Goal: Task Accomplishment & Management: Manage account settings

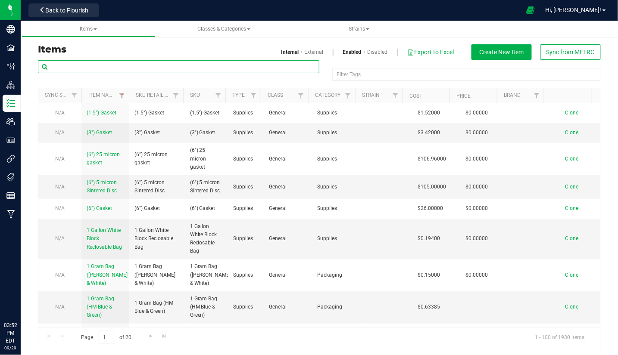
click at [94, 64] on input "text" at bounding box center [178, 66] width 281 height 13
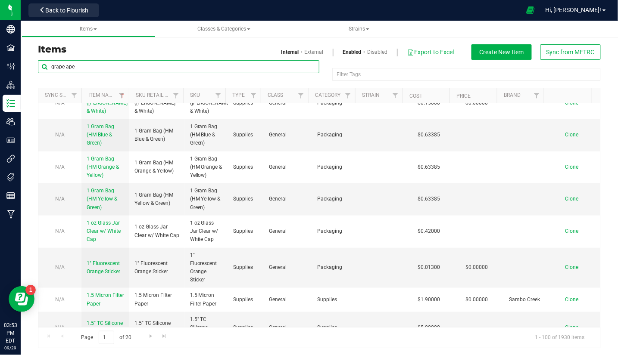
type input "grape ape"
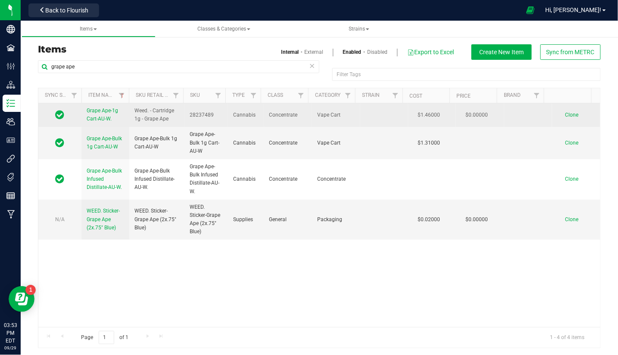
click at [107, 116] on span "Grape Ape-1g Cart-AU-W." at bounding box center [102, 115] width 31 height 14
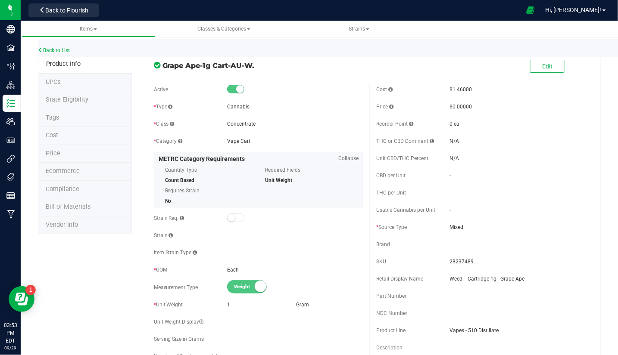
click at [80, 81] on li "UPCs" at bounding box center [85, 83] width 94 height 18
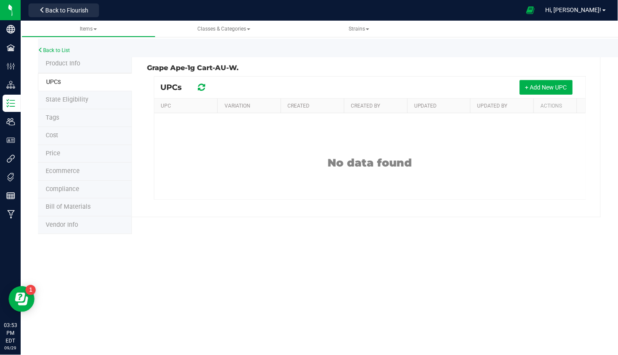
click at [79, 90] on li "UPCs" at bounding box center [85, 82] width 94 height 19
click at [80, 100] on span "State Eligibility" at bounding box center [67, 99] width 43 height 7
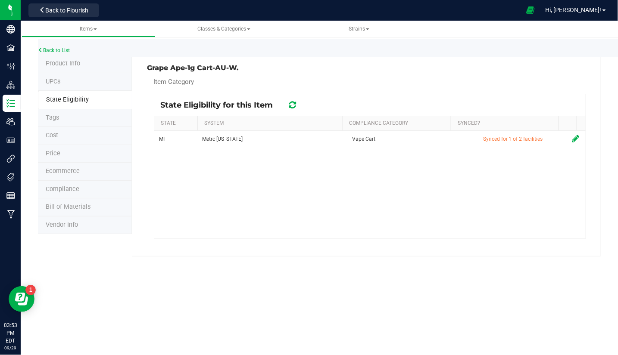
click at [62, 118] on li "Tags" at bounding box center [85, 118] width 94 height 18
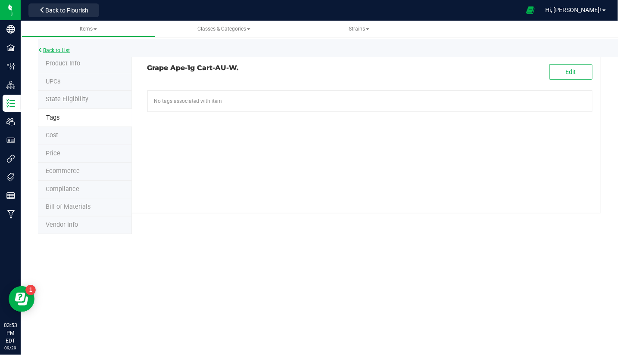
click at [50, 50] on link "Back to List" at bounding box center [54, 50] width 32 height 6
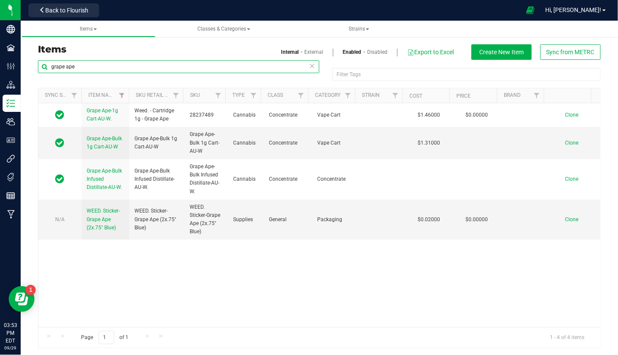
click at [71, 65] on input "grape ape" at bounding box center [178, 66] width 281 height 13
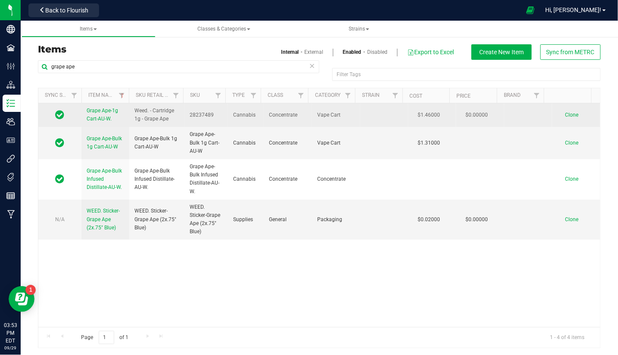
click at [101, 113] on span "Grape Ape-1g Cart-AU-W." at bounding box center [102, 115] width 31 height 14
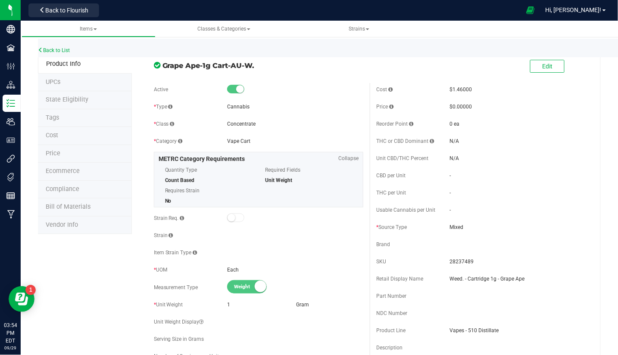
click at [454, 252] on div "Cost $1.46000 Price $0.00000 Reorder Point 0 ea THC or CBD Dominant" at bounding box center [481, 238] width 223 height 310
click at [458, 259] on span "28237489" at bounding box center [518, 262] width 136 height 8
copy span "28237489"
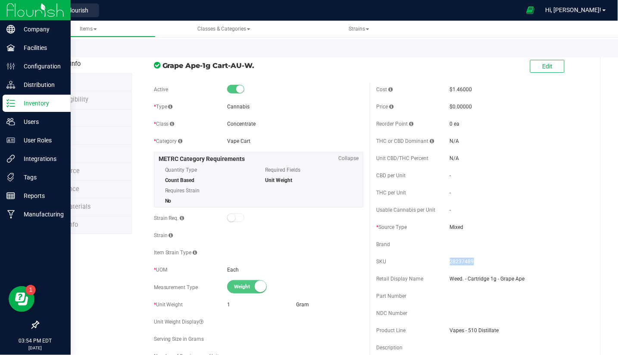
click at [30, 97] on div "Inventory" at bounding box center [37, 103] width 68 height 17
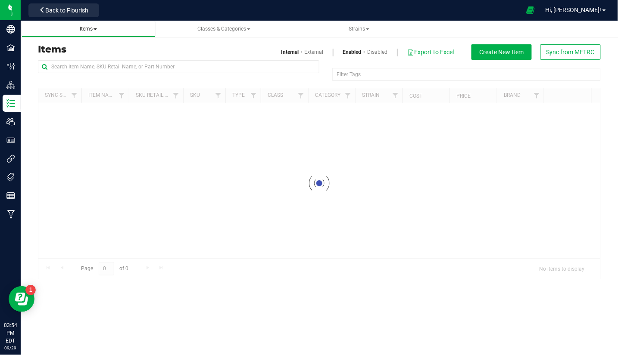
click at [91, 28] on span "Items" at bounding box center [88, 29] width 17 height 6
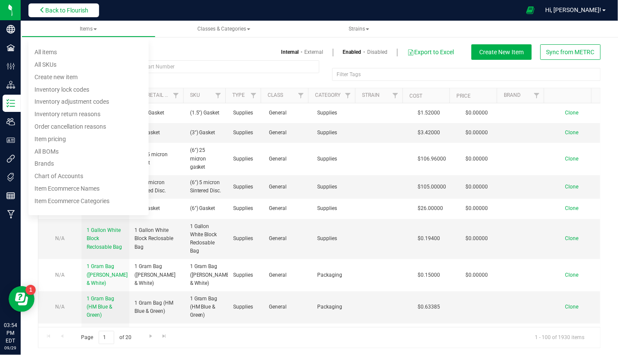
click at [73, 9] on span "Back to Flourish" at bounding box center [66, 10] width 43 height 7
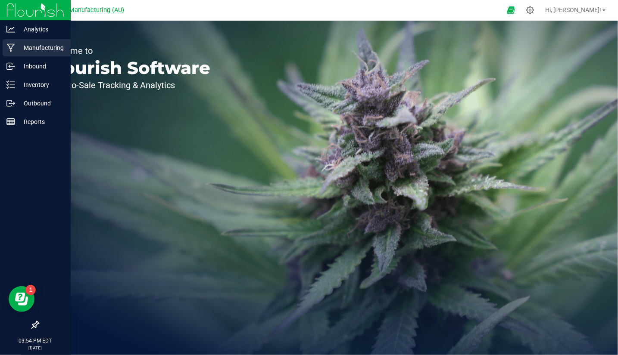
click at [13, 44] on icon at bounding box center [11, 48] width 8 height 8
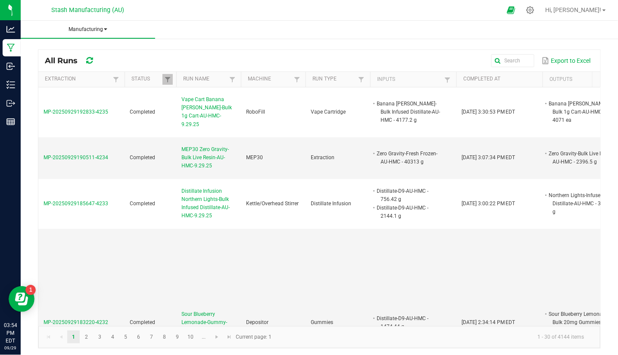
click at [96, 27] on span "Manufacturing" at bounding box center [88, 29] width 134 height 7
click at [80, 37] on ul "All runs Waste log" at bounding box center [88, 51] width 134 height 36
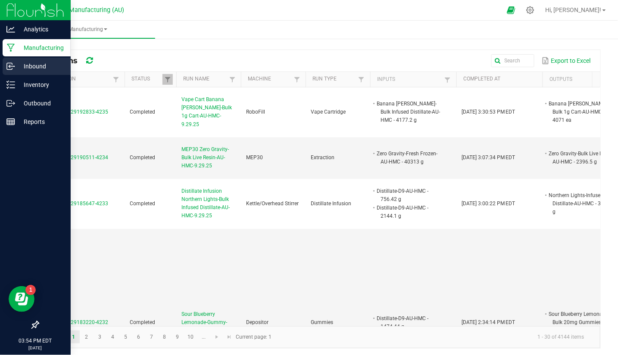
click at [8, 69] on icon at bounding box center [9, 66] width 5 height 6
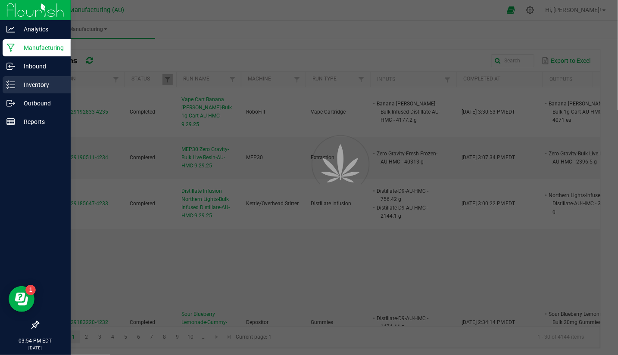
click at [22, 85] on p "Inventory" at bounding box center [41, 85] width 52 height 10
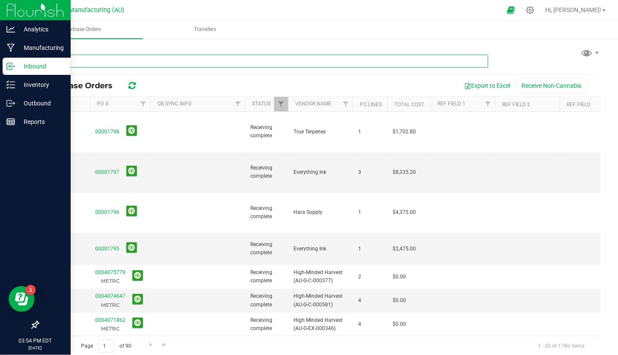
click at [107, 62] on input "text" at bounding box center [263, 61] width 450 height 13
paste input "28237489"
type input "28237489"
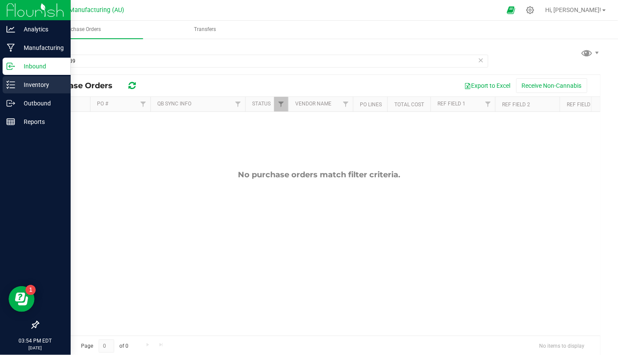
click at [32, 81] on p "Inventory" at bounding box center [41, 85] width 52 height 10
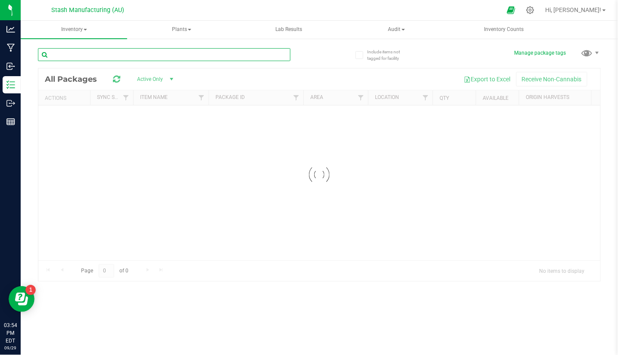
click at [118, 57] on input "text" at bounding box center [164, 54] width 252 height 13
paste input "28237489"
type input "28237489"
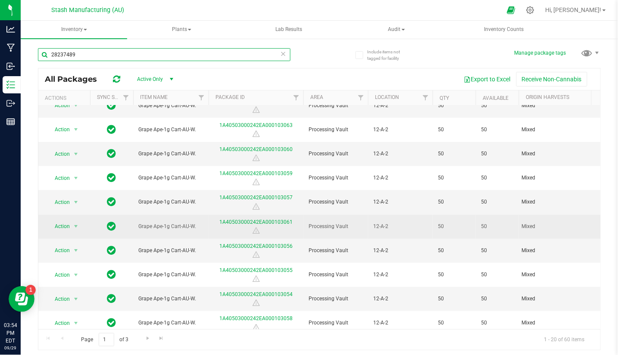
scroll to position [210, 0]
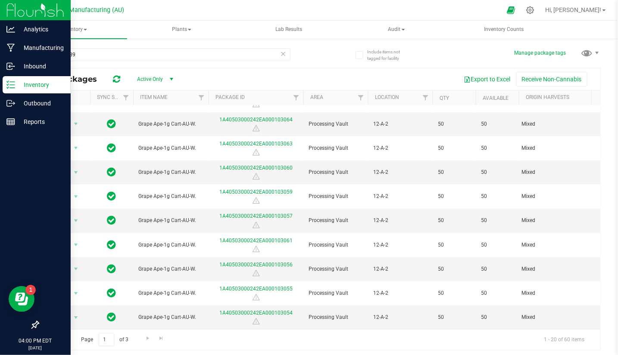
click at [9, 12] on img at bounding box center [35, 10] width 58 height 20
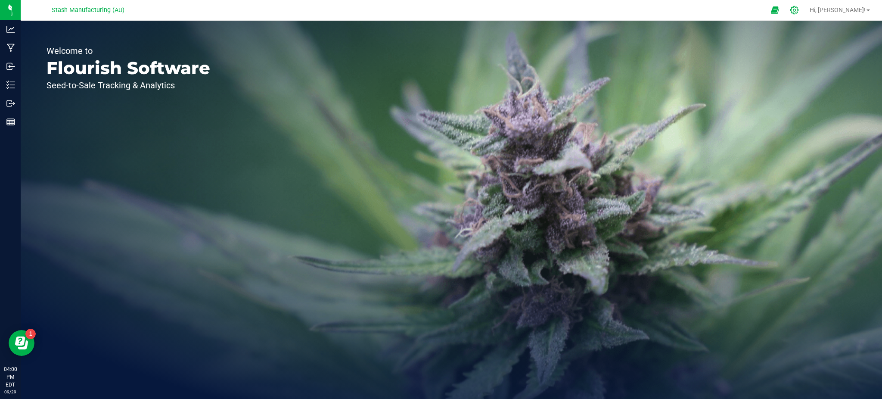
click at [617, 14] on div at bounding box center [795, 10] width 22 height 19
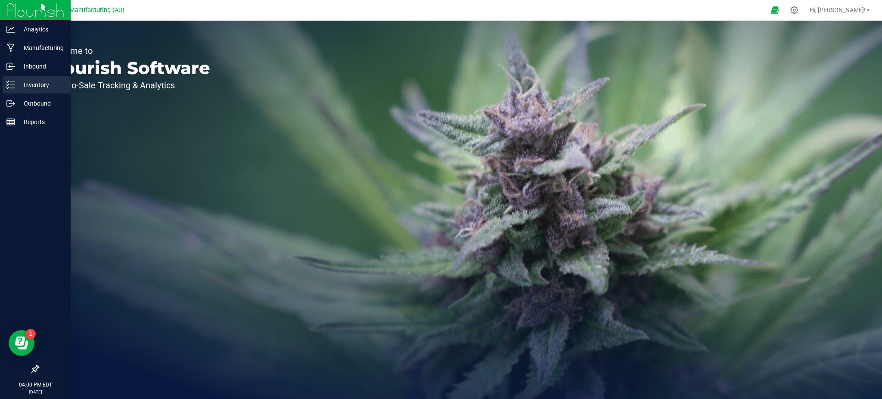
click at [23, 83] on p "Inventory" at bounding box center [41, 85] width 52 height 10
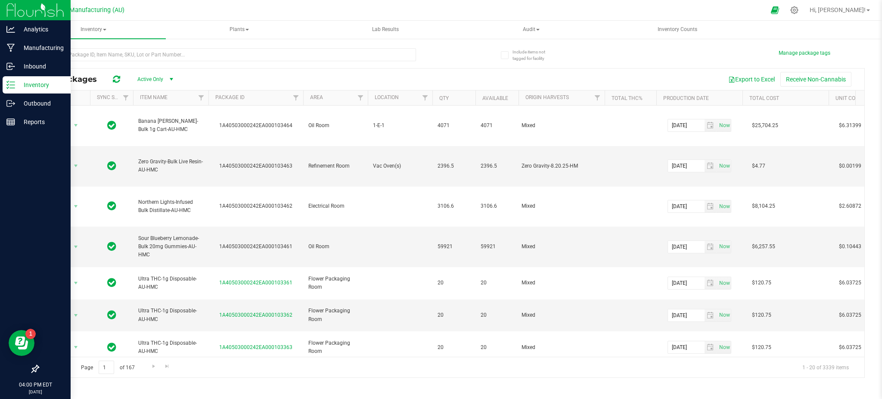
click at [37, 12] on img at bounding box center [35, 10] width 58 height 20
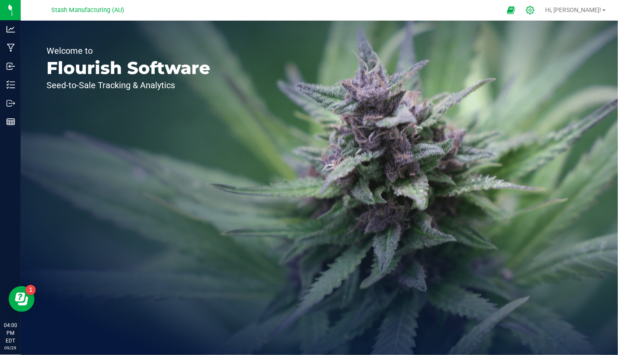
click at [534, 11] on icon at bounding box center [529, 10] width 9 height 9
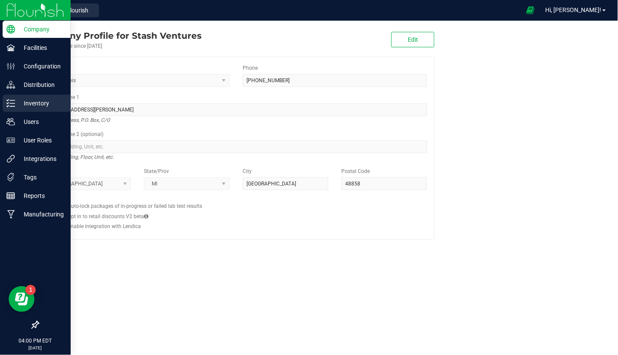
click at [24, 98] on p "Inventory" at bounding box center [41, 103] width 52 height 10
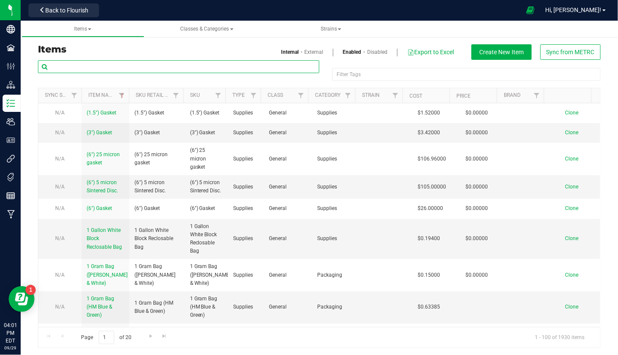
click at [139, 65] on input "text" at bounding box center [178, 66] width 281 height 13
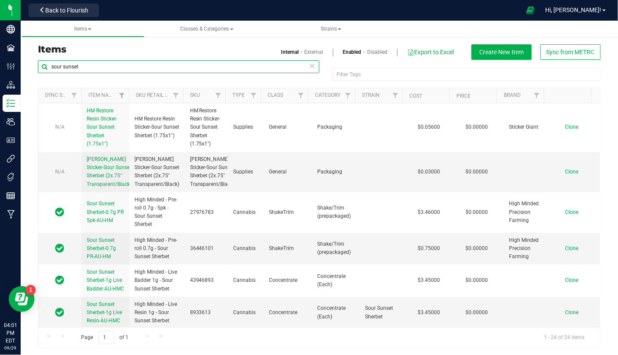
click at [142, 68] on input "sour sunset" at bounding box center [178, 66] width 281 height 13
type input "5pk"
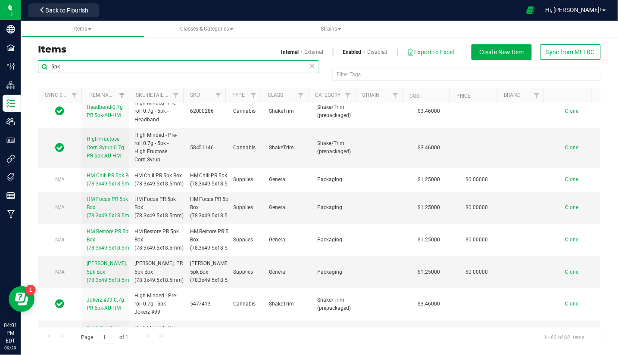
scroll to position [689, 0]
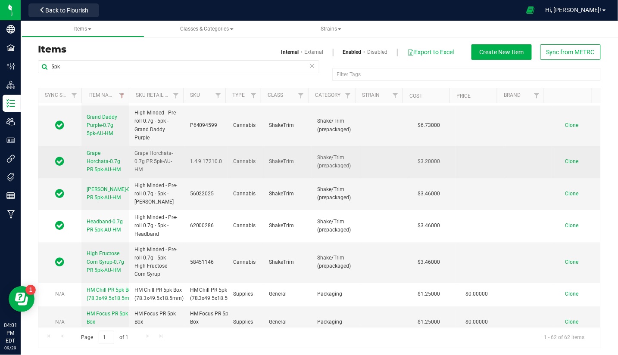
click at [102, 157] on span "Grape Horchata-0.7g PR 5pk-AU-HM" at bounding box center [104, 161] width 34 height 22
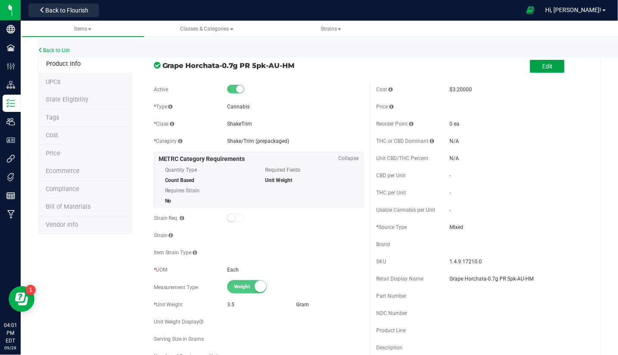
click at [543, 60] on button "Edit" at bounding box center [547, 66] width 34 height 13
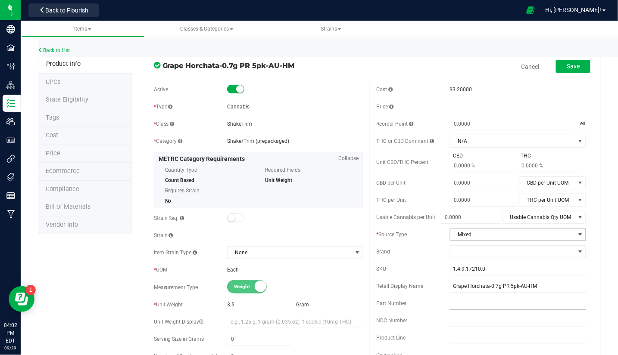
scroll to position [57, 0]
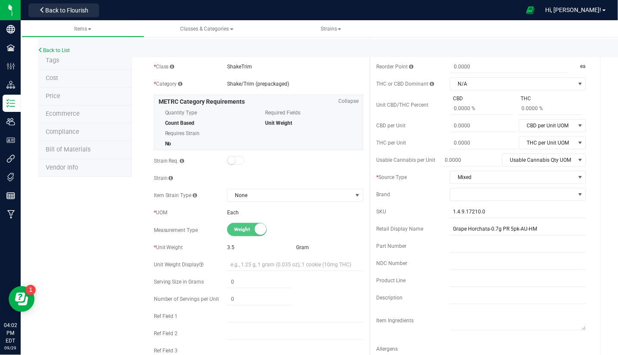
click at [485, 205] on div "Cost $3.20000 Price Reorder Point ea THC or CBD Dominant N/A N/A" at bounding box center [481, 196] width 223 height 340
click at [485, 210] on input "1.4.9.17210.0" at bounding box center [518, 211] width 136 height 13
paste input "24151168"
type input "24151168"
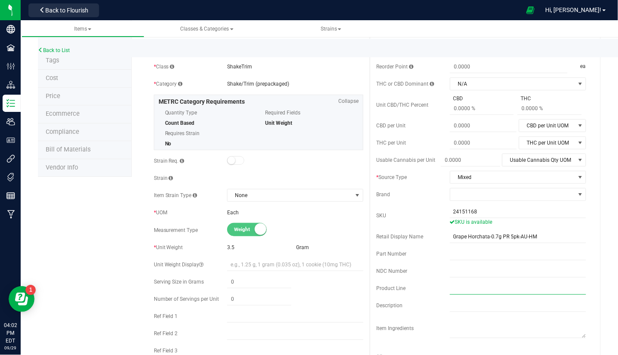
click at [485, 288] on input "text" at bounding box center [518, 288] width 136 height 13
paste input "24151168"
drag, startPoint x: 484, startPoint y: 288, endPoint x: 292, endPoint y: 289, distance: 191.7
click at [292, 289] on div "Active * Type Cannabis * Class [GEOGRAPHIC_DATA] * Category" at bounding box center [369, 220] width 445 height 388
drag, startPoint x: 535, startPoint y: 282, endPoint x: 390, endPoint y: 283, distance: 145.1
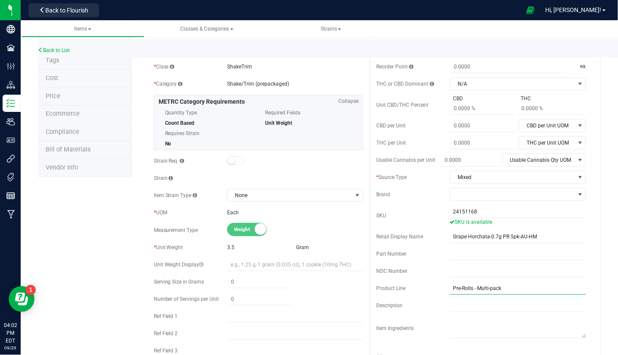
click at [390, 283] on div "Product Line Pre-Rolls - Multi-pack" at bounding box center [481, 288] width 210 height 13
type input "Pre-Rolls - Multi-pack"
click at [255, 268] on input "text" at bounding box center [295, 264] width 136 height 13
click at [244, 312] on input "text" at bounding box center [295, 316] width 136 height 13
paste input "Pre-Rolls - Multi-pack"
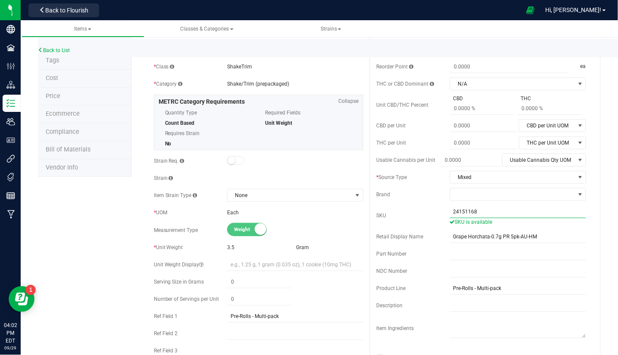
drag, startPoint x: 477, startPoint y: 211, endPoint x: 363, endPoint y: 215, distance: 113.8
click at [363, 215] on div "Active * Type Cannabis * Class [GEOGRAPHIC_DATA] * Category" at bounding box center [369, 220] width 445 height 388
click at [283, 319] on input "Pre-Rolls - Multi-pack" at bounding box center [295, 316] width 136 height 13
paste input "24151168"
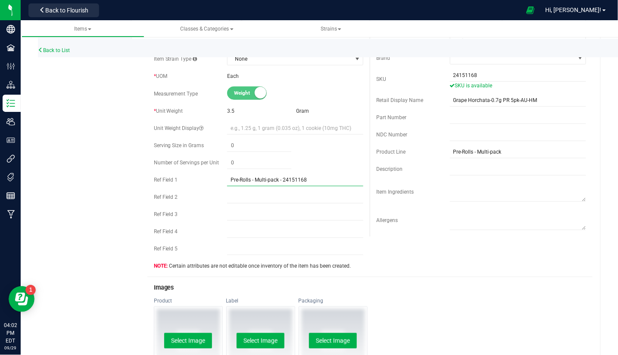
scroll to position [230, 0]
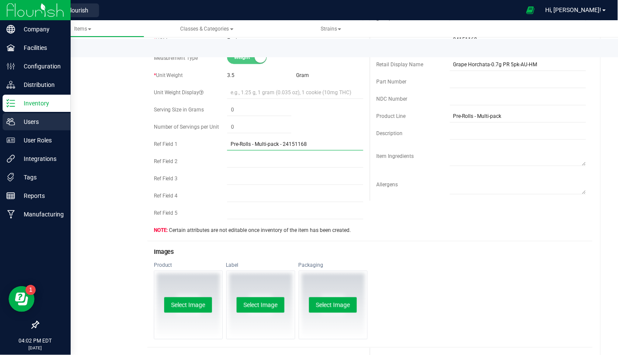
type input "Pre-Rolls - Multi-pack - 24151168"
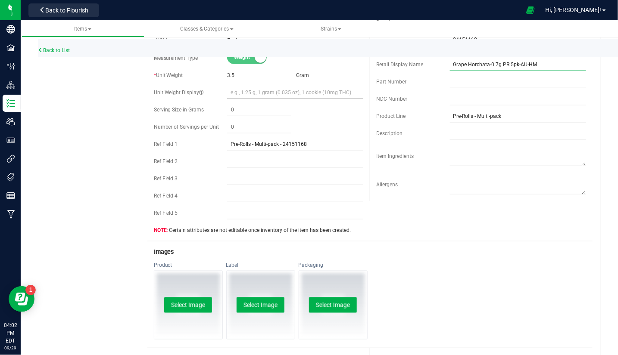
drag, startPoint x: 535, startPoint y: 62, endPoint x: 304, endPoint y: 86, distance: 231.6
click at [304, 86] on div "Active * Type Cannabis * Class [GEOGRAPHIC_DATA] * Category" at bounding box center [369, 48] width 445 height 388
paste input "High Minded - Pre-roll 0.7g - 5pk - Grape Horchata"
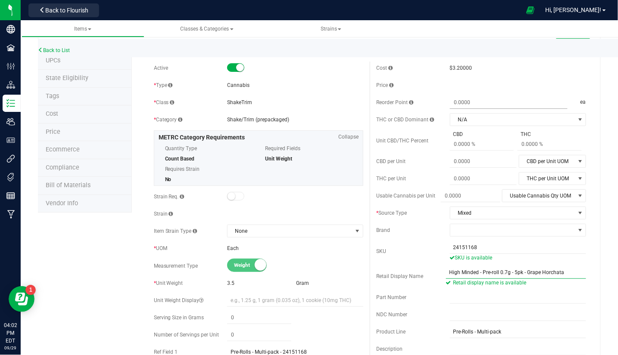
scroll to position [0, 0]
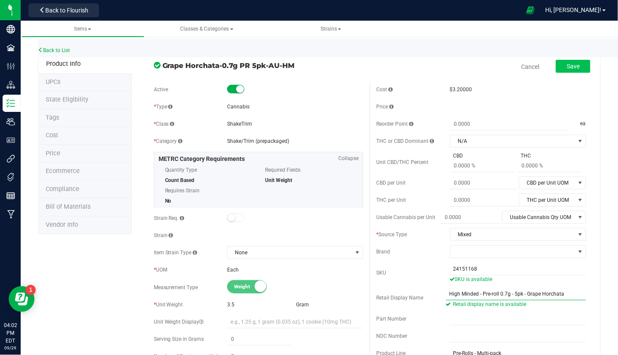
type input "High Minded - Pre-roll 0.7g - 5pk - Grape Horchata"
click at [567, 71] on button "Save" at bounding box center [573, 66] width 34 height 13
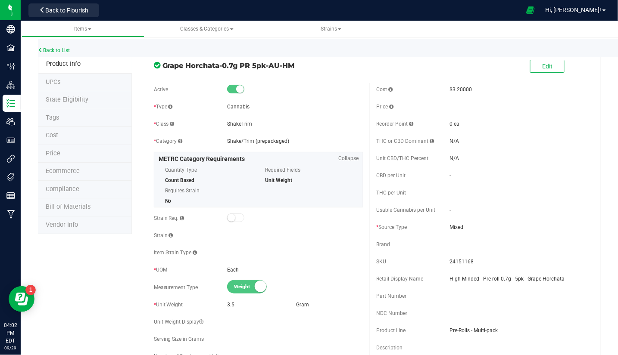
click at [59, 46] on div "Back to List" at bounding box center [347, 48] width 618 height 19
click at [58, 49] on link "Back to List" at bounding box center [54, 50] width 32 height 6
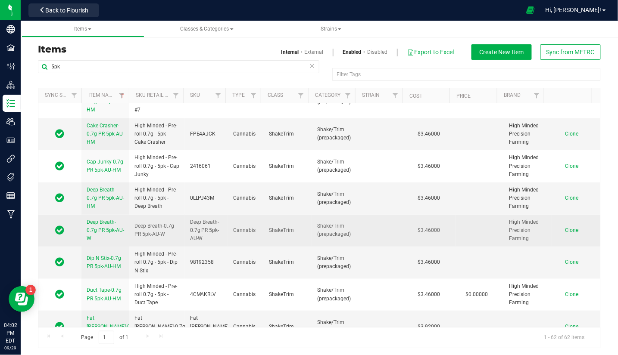
scroll to position [230, 0]
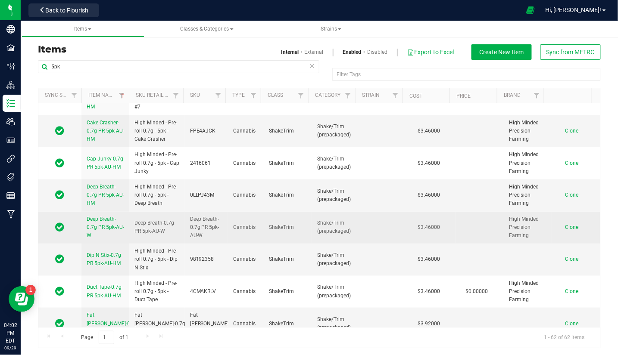
click at [83, 218] on td "Deep Breath-0.7g PR 5pk-AU-W" at bounding box center [105, 228] width 48 height 32
click at [90, 219] on span "Deep Breath-0.7g PR 5pk-AU-W" at bounding box center [105, 227] width 37 height 22
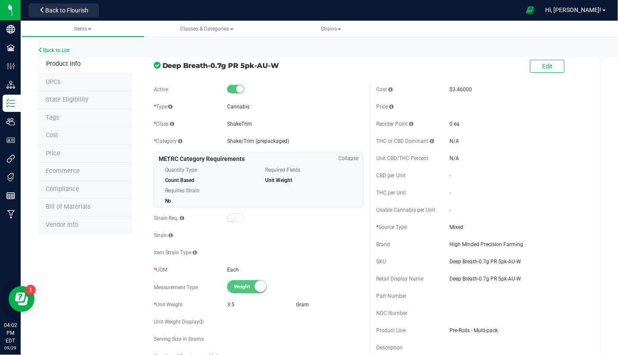
click at [545, 168] on div "Cost $3.46000 Price Reorder Point 0 ea THC or CBD Dominant - -" at bounding box center [481, 238] width 223 height 310
click at [537, 61] on button "Edit" at bounding box center [547, 66] width 34 height 13
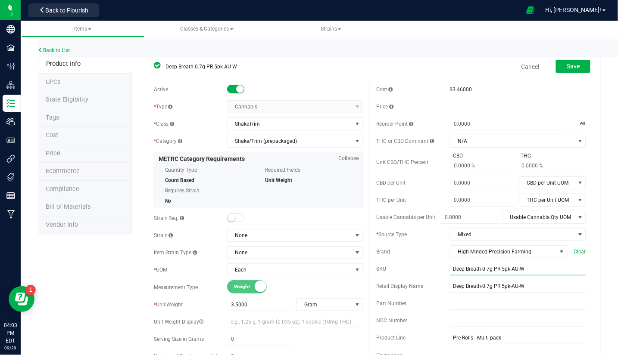
drag, startPoint x: 521, startPoint y: 266, endPoint x: 404, endPoint y: 270, distance: 117.2
click at [405, 270] on div "SKU Deep Breath-0.7g PR 5pk-AU-W" at bounding box center [481, 269] width 210 height 13
paste input "0LLPJ43M"
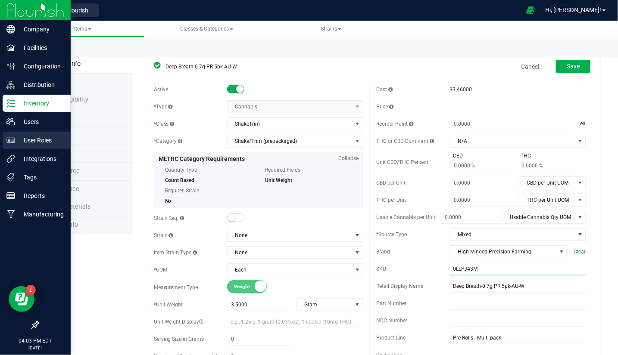
type input "0LLPJ43M"
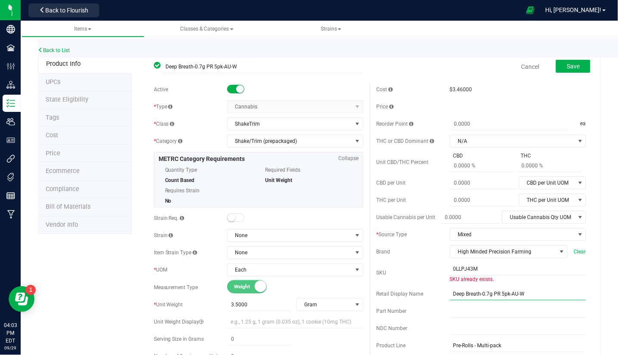
drag, startPoint x: 519, startPoint y: 292, endPoint x: 327, endPoint y: 281, distance: 192.4
click at [327, 281] on div "Active * Type Cannabis Select type Cannabis Non-Inventory Raw Materials Supplie…" at bounding box center [369, 268] width 445 height 370
paste input "High Minded - Pre-roll 0.7g - 5pk - Deep Breath"
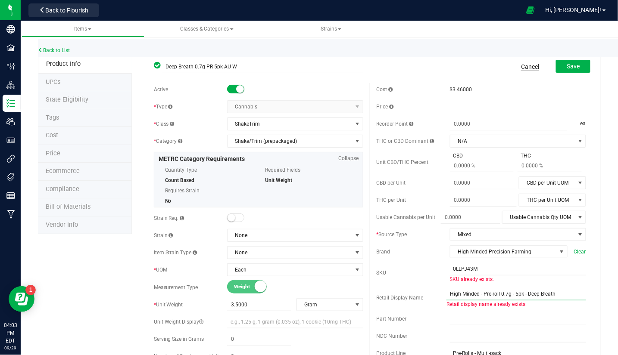
type input "High Minded - Pre-roll 0.7g - 5pk - Deep Breath"
click at [522, 67] on link "Cancel" at bounding box center [530, 66] width 18 height 9
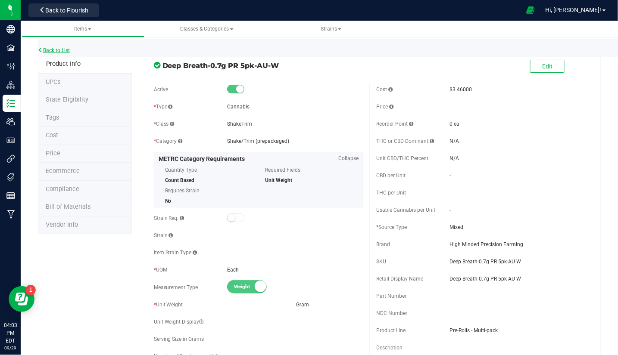
click at [44, 50] on link "Back to List" at bounding box center [54, 50] width 32 height 6
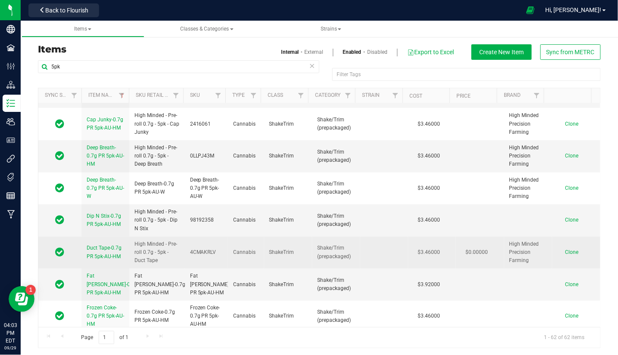
scroll to position [287, 0]
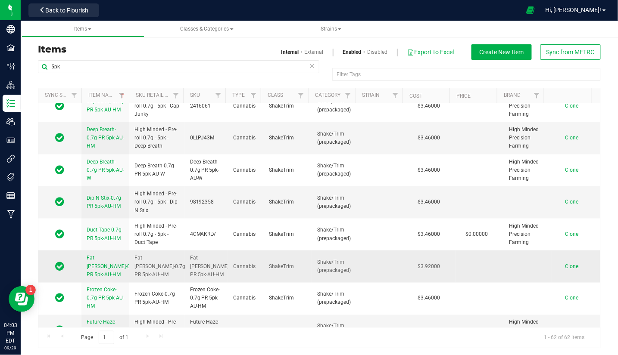
click at [107, 260] on span "Fat [PERSON_NAME]-0.7g PR 5pk-AU-HM" at bounding box center [112, 266] width 51 height 22
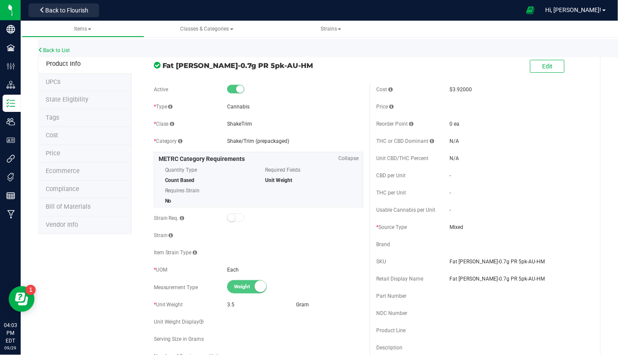
click at [579, 211] on div "Cost $3.92000 Price Reorder Point 0 ea THC or CBD Dominant - -" at bounding box center [481, 238] width 223 height 310
click at [550, 65] on button "Edit" at bounding box center [547, 66] width 34 height 13
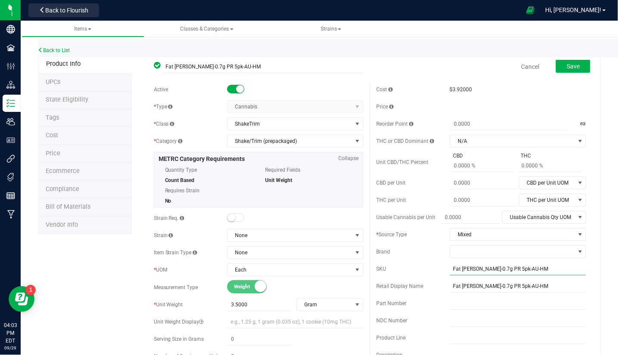
drag, startPoint x: 525, startPoint y: 269, endPoint x: 324, endPoint y: 278, distance: 201.8
click at [324, 278] on div "Active * Type Cannabis Select type Cannabis Non-Inventory Raw Materials Supplie…" at bounding box center [369, 268] width 445 height 370
paste input "20521782"
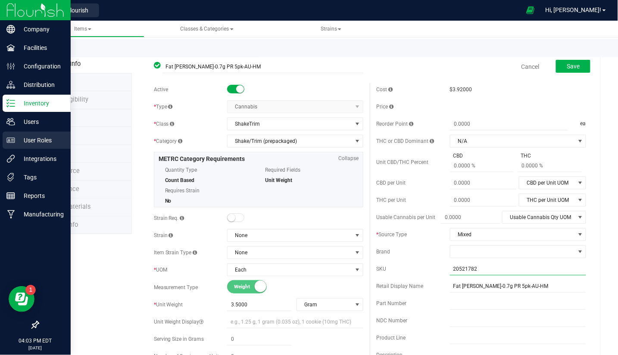
type input "20521782"
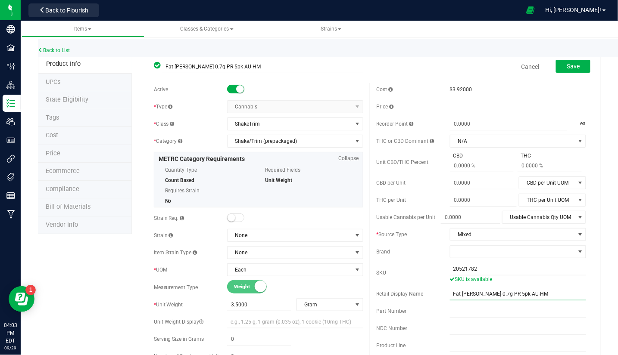
drag, startPoint x: 535, startPoint y: 295, endPoint x: 308, endPoint y: 292, distance: 226.6
click at [313, 292] on div "Active * Type Cannabis Select type Cannabis Non-Inventory Raw Materials Supplie…" at bounding box center [369, 268] width 445 height 370
paste input "High Minded - Pre-roll 0.7g - 5pk - Fat [PERSON_NAME]"
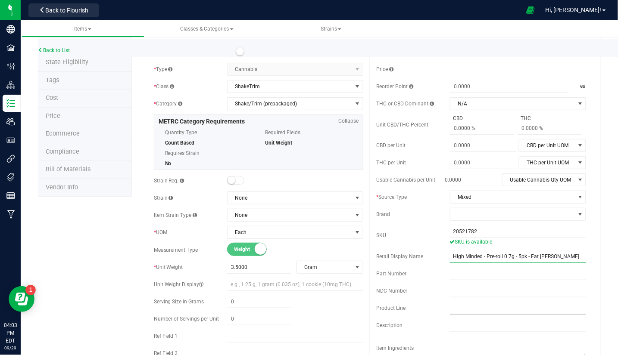
scroll to position [57, 0]
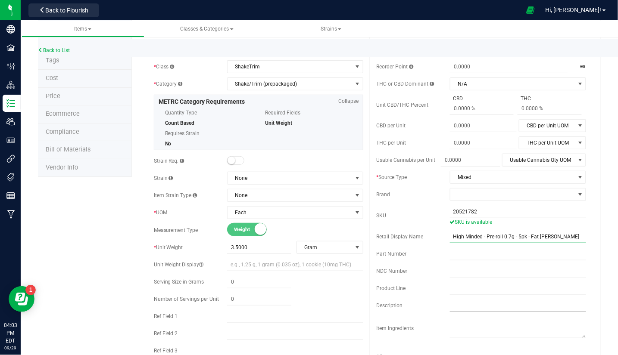
type input "High Minded - Pre-roll 0.7g - 5pk - Fat [PERSON_NAME]"
click at [474, 303] on input "text" at bounding box center [518, 305] width 136 height 13
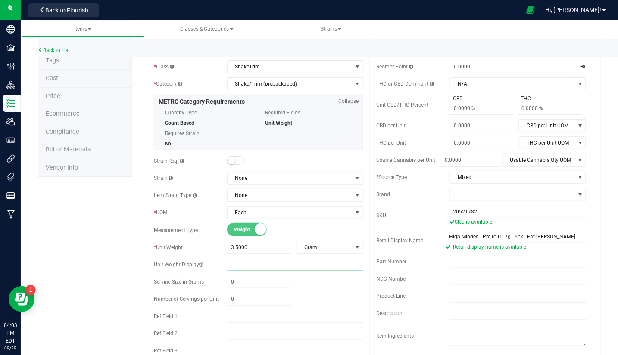
click at [251, 268] on input "text" at bounding box center [295, 264] width 136 height 13
drag, startPoint x: 244, startPoint y: 310, endPoint x: 245, endPoint y: 316, distance: 5.7
click at [244, 310] on input "text" at bounding box center [295, 316] width 136 height 13
drag, startPoint x: 479, startPoint y: 212, endPoint x: 342, endPoint y: 209, distance: 137.9
click at [342, 209] on div "Active * Type Cannabis Select type Cannabis Non-Inventory Raw Materials Supplie…" at bounding box center [369, 211] width 445 height 370
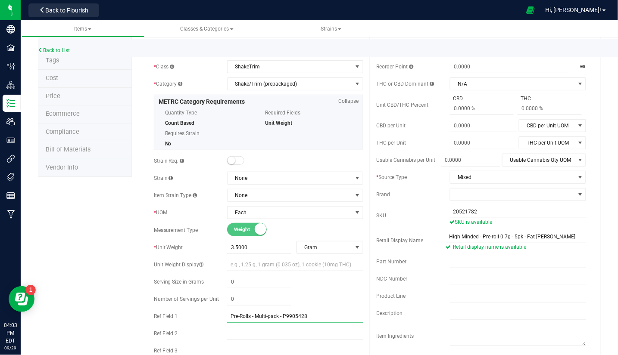
drag, startPoint x: 280, startPoint y: 313, endPoint x: 393, endPoint y: 326, distance: 113.1
click at [393, 326] on div "Active * Type Cannabis Select type Cannabis Non-Inventory Raw Materials Supplie…" at bounding box center [369, 211] width 445 height 370
paste input "20521782"
drag, startPoint x: 274, startPoint y: 311, endPoint x: 192, endPoint y: 323, distance: 83.6
click at [192, 323] on div "Ref Field 1 Pre-Rolls - Multi-pack - 20521782" at bounding box center [259, 316] width 210 height 13
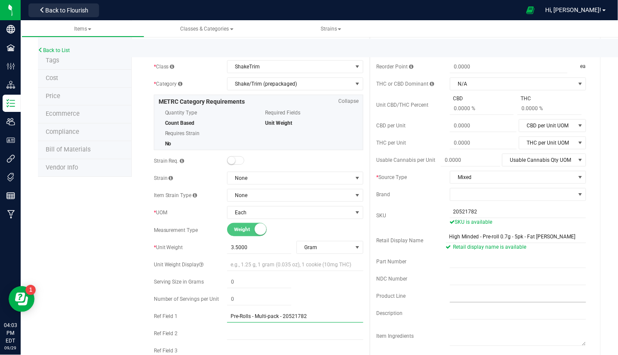
type input "Pre-Rolls - Multi-pack - 20521782"
click at [455, 297] on input "text" at bounding box center [518, 296] width 136 height 13
paste input "Pre-Rolls - Multi-pac"
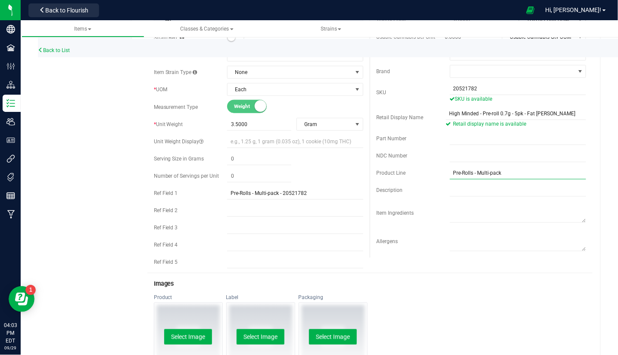
scroll to position [0, 0]
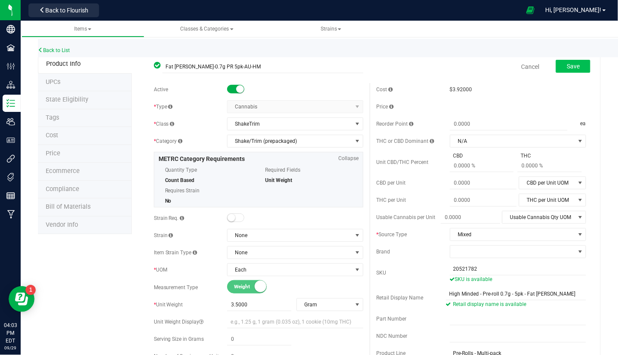
type input "Pre-Rolls - Multi-pack"
click at [572, 62] on button "Save" at bounding box center [573, 66] width 34 height 13
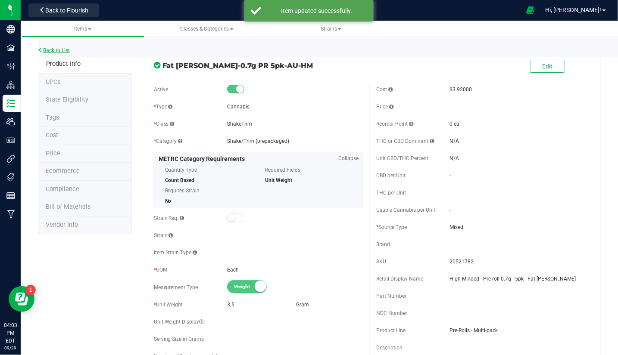
click at [44, 49] on link "Back to List" at bounding box center [54, 50] width 32 height 6
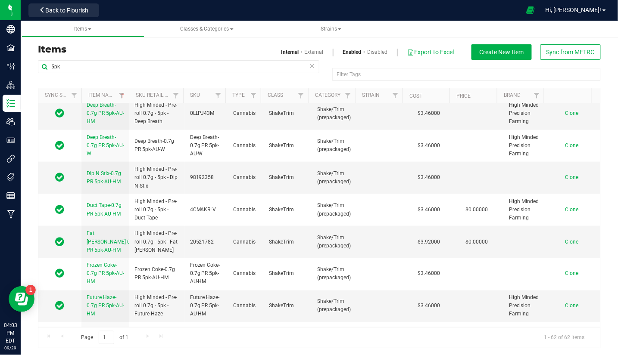
scroll to position [345, 0]
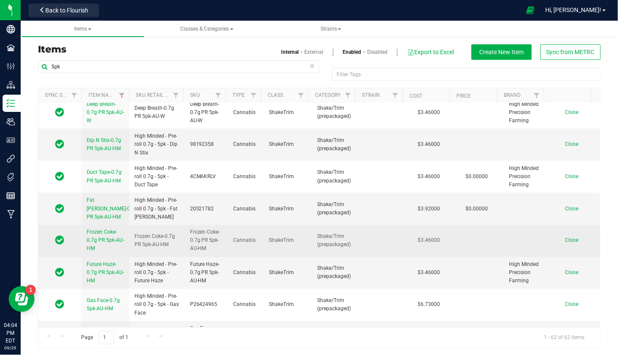
click at [107, 233] on span "Frozen Coke-0.7g PR 5pk-AU-HM" at bounding box center [105, 241] width 37 height 22
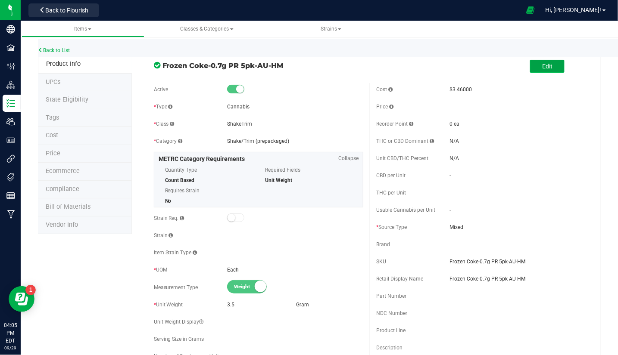
click at [548, 66] on button "Edit" at bounding box center [547, 66] width 34 height 13
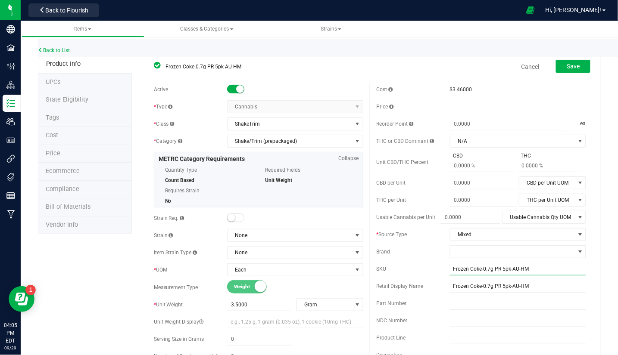
click at [538, 267] on input "Frozen Coke-0.7g PR 5pk-AU-HM" at bounding box center [518, 269] width 136 height 13
paste input "396798171"
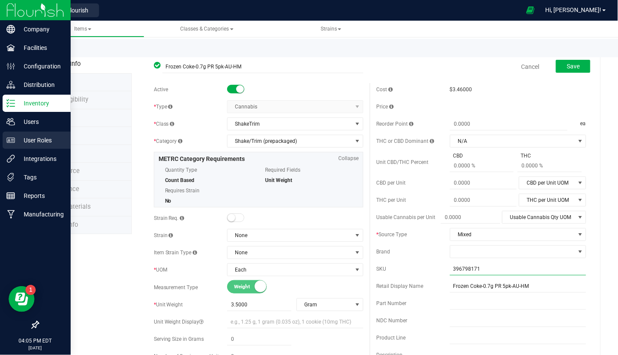
type input "396798171"
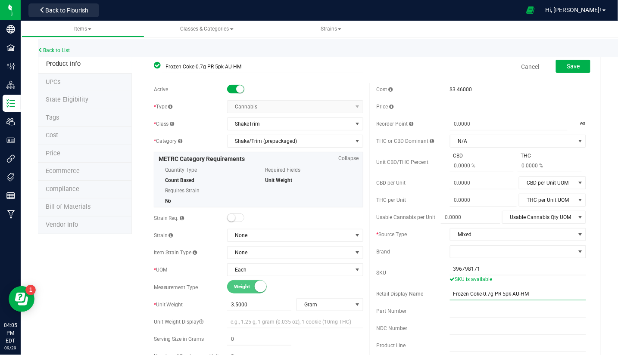
click at [522, 294] on input "Frozen Coke-0.7g PR 5pk-AU-HM" at bounding box center [518, 294] width 136 height 13
paste input "High Minded - Pre-roll 0.7g - 5pk - Frozen Coke"
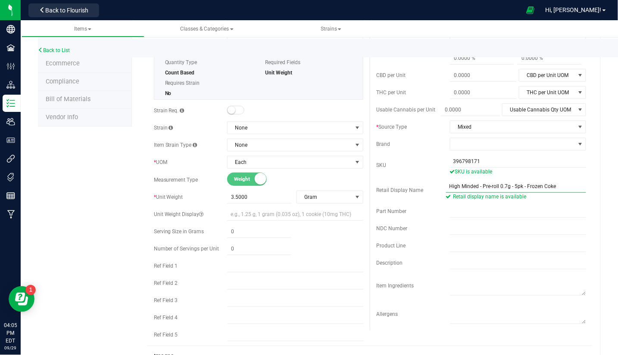
scroll to position [115, 0]
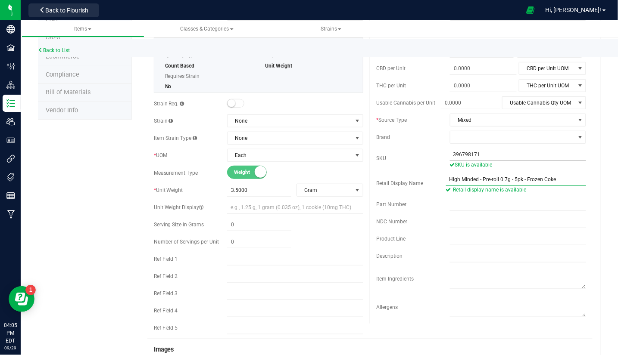
type input "High Minded - Pre-roll 0.7g - 5pk - Frozen Coke"
drag, startPoint x: 478, startPoint y: 156, endPoint x: 338, endPoint y: 148, distance: 140.2
click at [338, 148] on div "Active * Type Cannabis Select type Cannabis Non-Inventory Raw Materials Supplie…" at bounding box center [369, 154] width 445 height 370
click at [245, 266] on input "text" at bounding box center [295, 259] width 136 height 13
drag, startPoint x: 281, startPoint y: 259, endPoint x: 336, endPoint y: 261, distance: 54.7
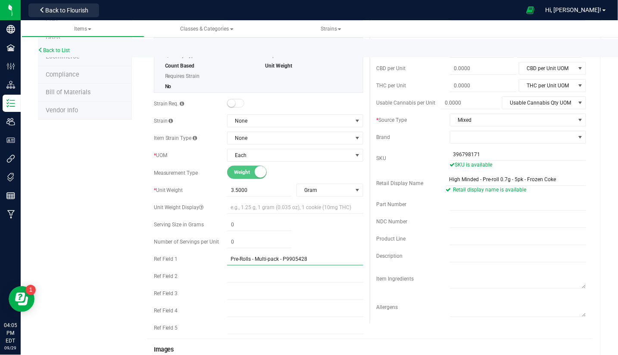
click at [336, 261] on input "Pre-Rolls - Multi-pack - P9905428" at bounding box center [295, 259] width 136 height 13
paste input "396798171"
drag, startPoint x: 276, startPoint y: 255, endPoint x: 93, endPoint y: 250, distance: 182.7
click at [90, 247] on div "Product Info UPCs State Eligibility Tags Cost Price Ecommerce Compliance Bill o…" at bounding box center [319, 358] width 562 height 834
type input "Pre-Rolls - Multi-pack - 396798171"
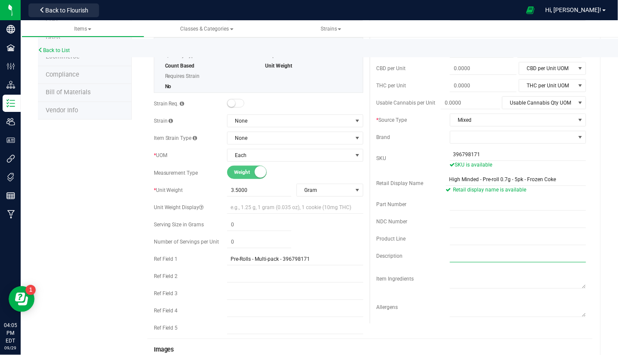
click at [458, 256] on input "text" at bounding box center [518, 256] width 136 height 13
click at [454, 241] on input "text" at bounding box center [518, 239] width 136 height 13
paste input "Pre-Rolls - Multi-pack"
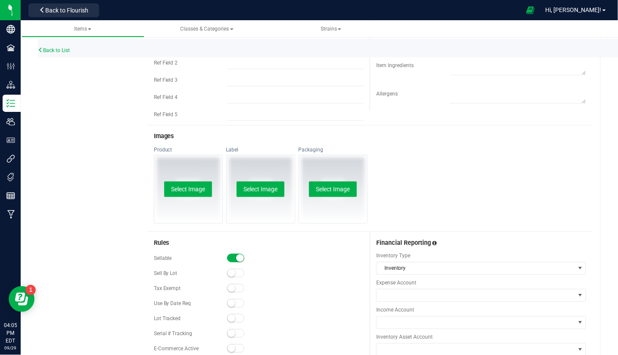
scroll to position [0, 0]
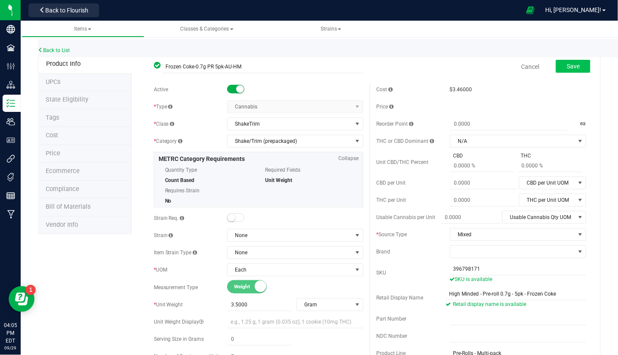
type input "Pre-Rolls - Multi-pack"
click at [561, 71] on button "Save" at bounding box center [573, 66] width 34 height 13
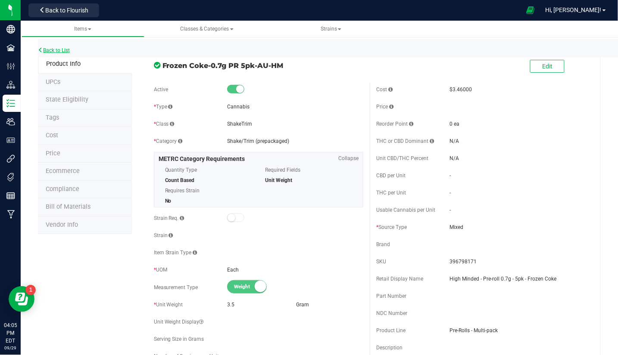
click at [47, 50] on link "Back to List" at bounding box center [54, 50] width 32 height 6
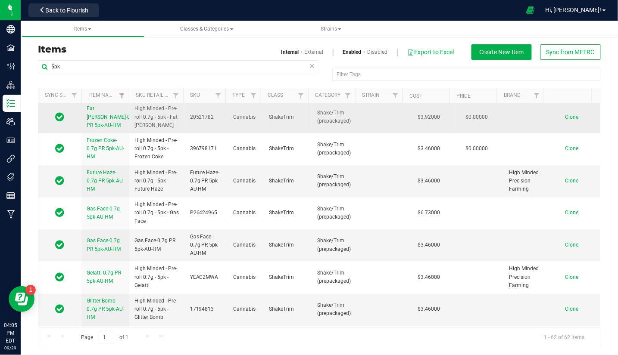
scroll to position [402, 0]
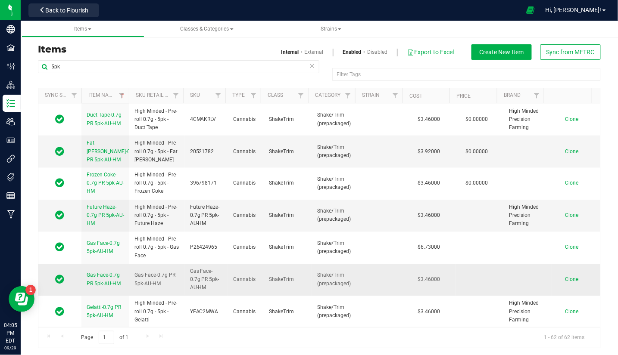
click at [96, 273] on span "Gas Face-0.7g PR 5pk-AU-HM" at bounding box center [104, 280] width 34 height 14
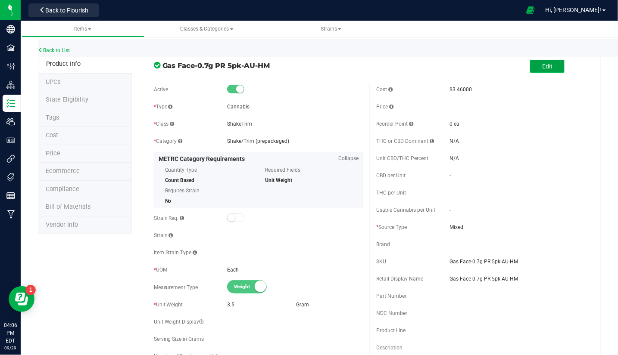
click at [545, 69] on button "Edit" at bounding box center [547, 66] width 34 height 13
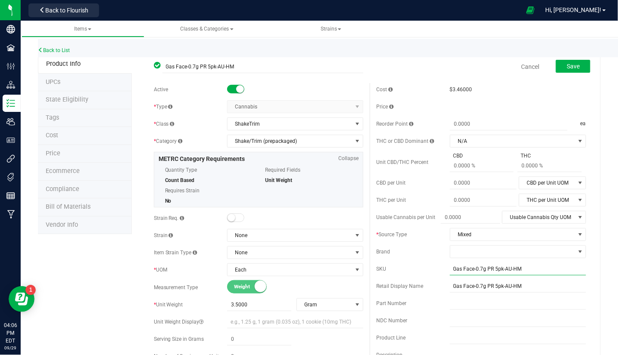
drag, startPoint x: 525, startPoint y: 267, endPoint x: 444, endPoint y: 270, distance: 81.9
click at [450, 270] on input "Gas Face-0.7g PR 5pk-AU-HM" at bounding box center [518, 269] width 136 height 13
drag, startPoint x: 534, startPoint y: 287, endPoint x: 295, endPoint y: 260, distance: 241.0
click at [305, 261] on div "Active * Type Cannabis Select type Cannabis Non-Inventory Raw Materials Supplie…" at bounding box center [369, 268] width 445 height 370
paste input "High Minded - Pre-roll 0.7g - 5pk - Gas Face"
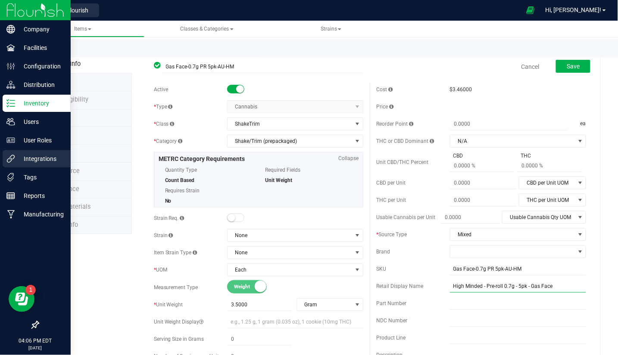
type input "High Minded - Pre-roll 0.7g - 5pk - Gas Face"
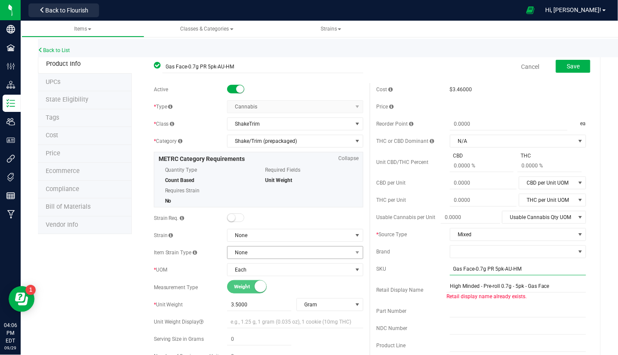
drag, startPoint x: 524, startPoint y: 264, endPoint x: 320, endPoint y: 258, distance: 203.8
click at [320, 258] on div "Active * Type Cannabis Select type Cannabis Non-Inventory Raw Materials Supplie…" at bounding box center [369, 268] width 445 height 370
paste input "P26424965"
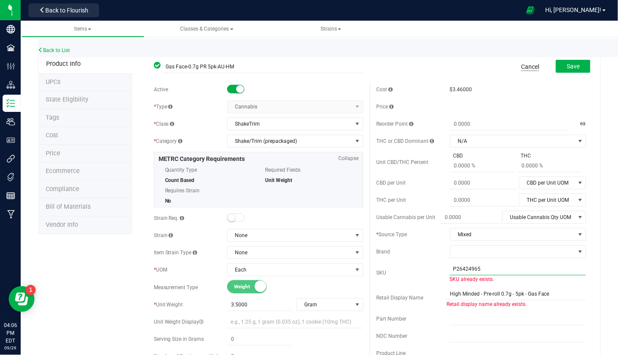
type input "P26424965"
click at [525, 64] on link "Cancel" at bounding box center [530, 66] width 18 height 9
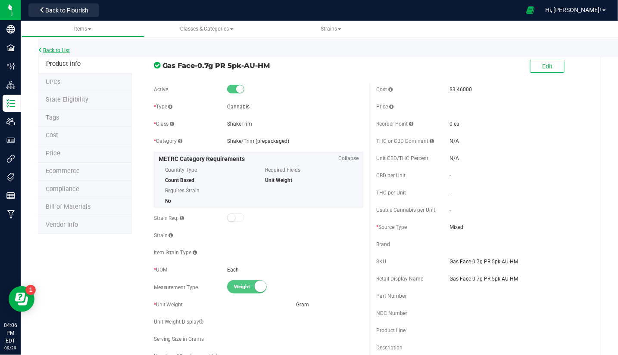
click at [51, 51] on link "Back to List" at bounding box center [54, 50] width 32 height 6
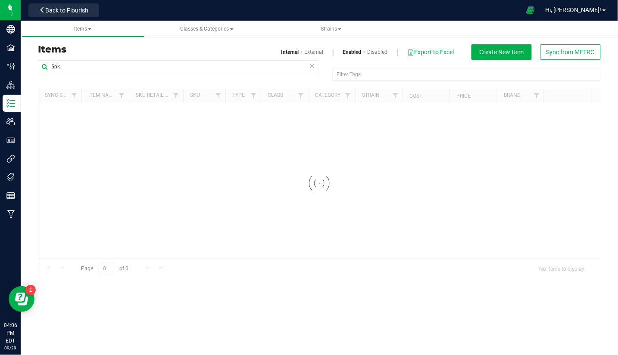
click at [94, 74] on div "5pk" at bounding box center [178, 70] width 281 height 20
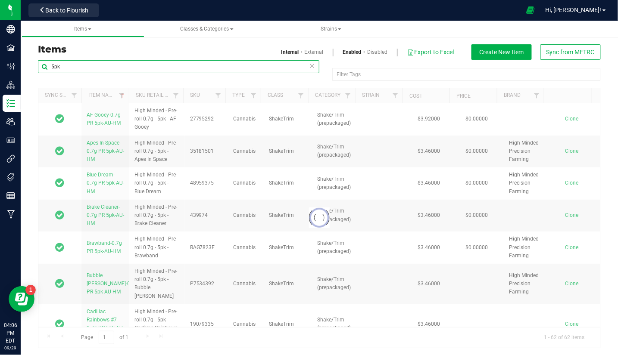
click at [82, 63] on input "5pk" at bounding box center [178, 66] width 281 height 13
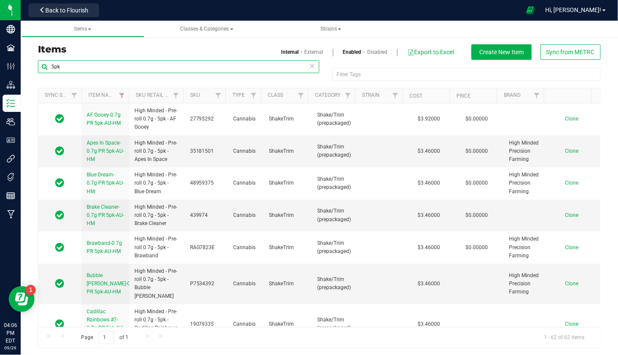
click at [82, 63] on input "5pk" at bounding box center [178, 66] width 281 height 13
paste input "P26424965"
type input "P26424965"
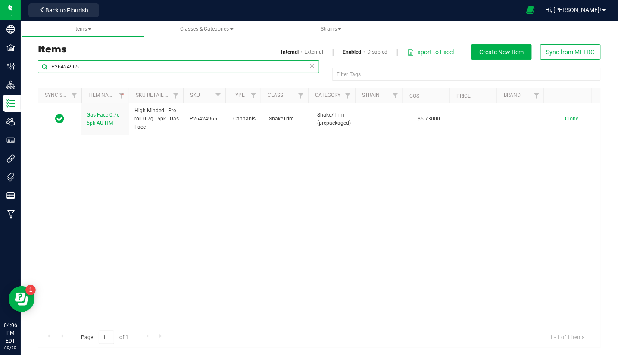
click at [81, 62] on input "P26424965" at bounding box center [178, 66] width 281 height 13
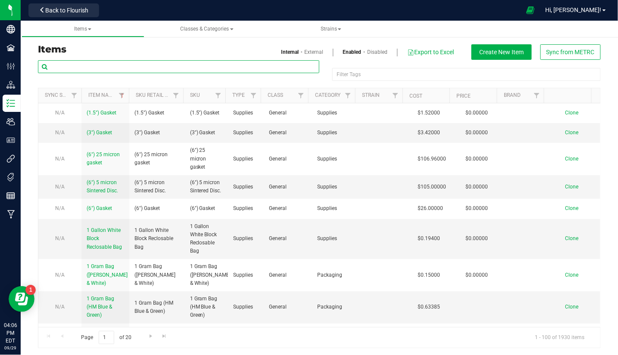
click at [193, 68] on input "text" at bounding box center [178, 66] width 281 height 13
type input "5pk"
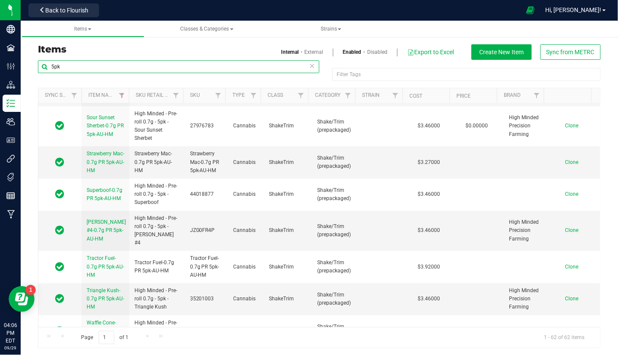
scroll to position [1810, 0]
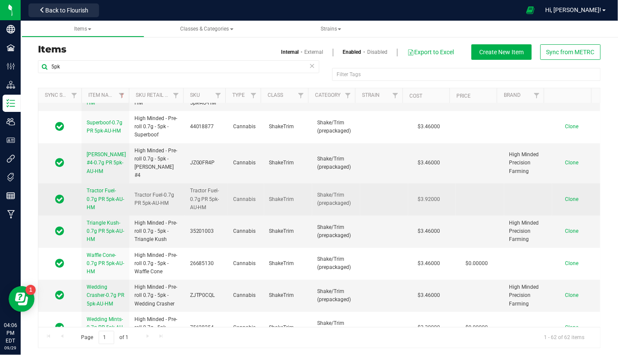
click at [103, 188] on span "Tractor Fuel-0.7g PR 5pk-AU-HM" at bounding box center [105, 199] width 37 height 22
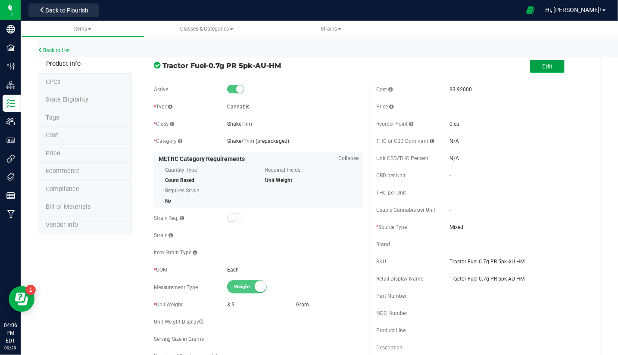
click at [538, 60] on button "Edit" at bounding box center [547, 66] width 34 height 13
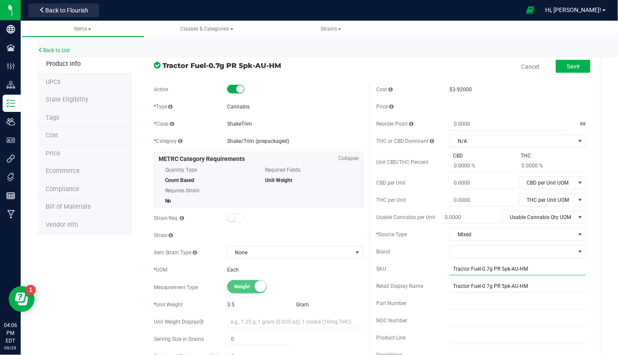
drag, startPoint x: 526, startPoint y: 269, endPoint x: 406, endPoint y: 272, distance: 120.6
click at [410, 272] on div "SKU Tractor Fuel-0.7g PR 5pk-AU-HM" at bounding box center [481, 269] width 210 height 13
paste input "102428308"
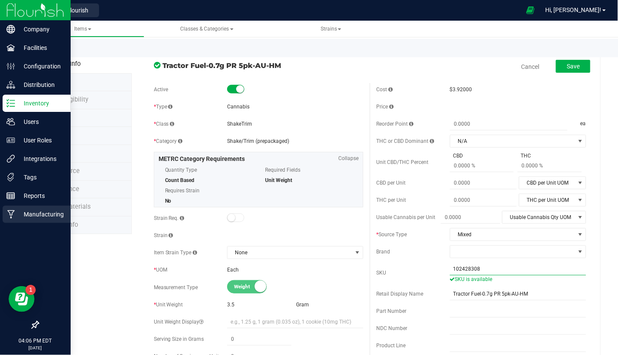
type input "102428308"
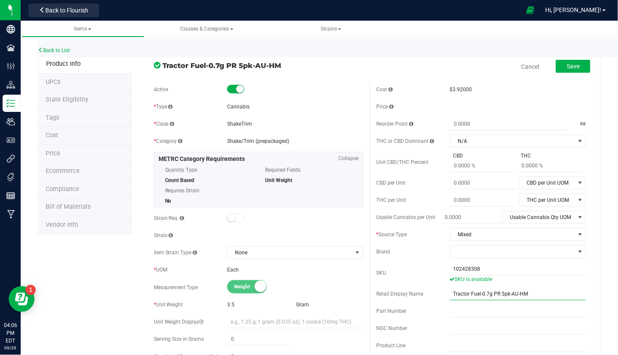
drag, startPoint x: 536, startPoint y: 292, endPoint x: 203, endPoint y: 290, distance: 332.5
click at [238, 295] on div "Active * Type Cannabis * Class [GEOGRAPHIC_DATA] * Category" at bounding box center [369, 277] width 445 height 388
paste input "High Minded - Pre-roll 0.7g - 5pk - Tractor Fuel"
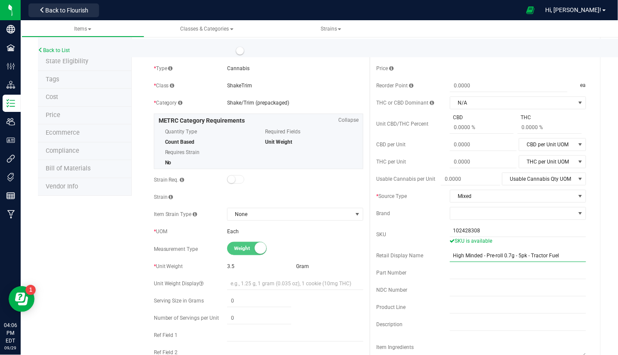
scroll to position [57, 0]
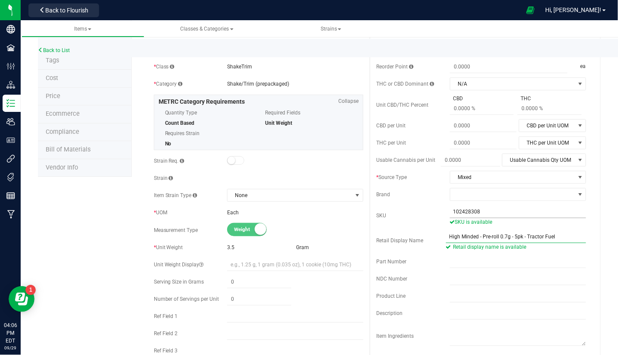
type input "High Minded - Pre-roll 0.7g - 5pk - Tractor Fuel"
drag, startPoint x: 484, startPoint y: 211, endPoint x: 284, endPoint y: 213, distance: 199.8
click at [284, 214] on div "Active * Type Cannabis * Class [GEOGRAPHIC_DATA] * Category" at bounding box center [369, 220] width 445 height 388
click at [227, 315] on input "text" at bounding box center [295, 316] width 136 height 13
drag, startPoint x: 281, startPoint y: 317, endPoint x: 445, endPoint y: 319, distance: 164.5
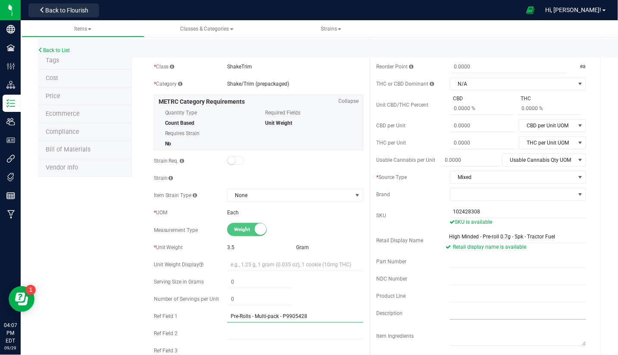
click at [445, 319] on div "Active * Type Cannabis * Class [GEOGRAPHIC_DATA] * Category" at bounding box center [369, 220] width 445 height 388
paste input "10242830"
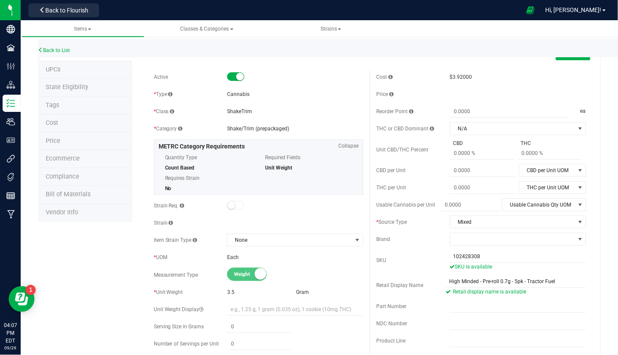
scroll to position [0, 0]
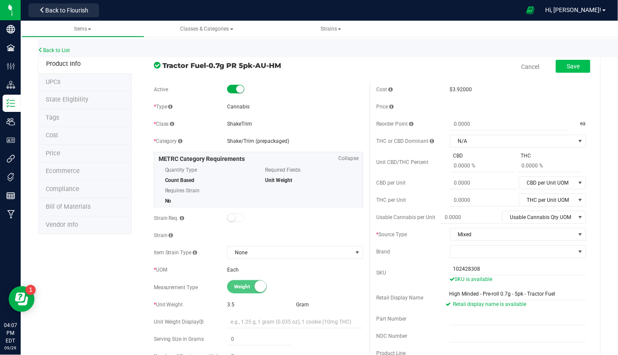
type input "Pre-Rolls - Multi-pack - 102428308"
click at [566, 68] on span "Save" at bounding box center [572, 66] width 13 height 7
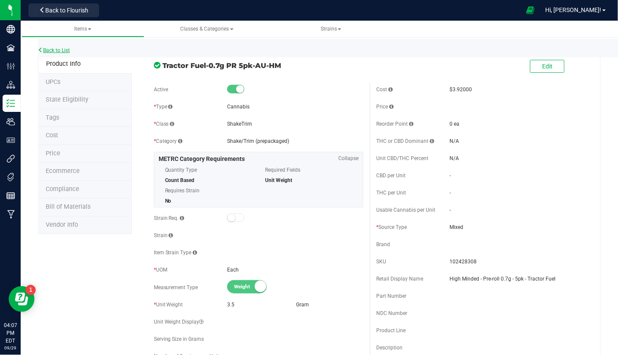
click at [69, 47] on link "Back to List" at bounding box center [54, 50] width 32 height 6
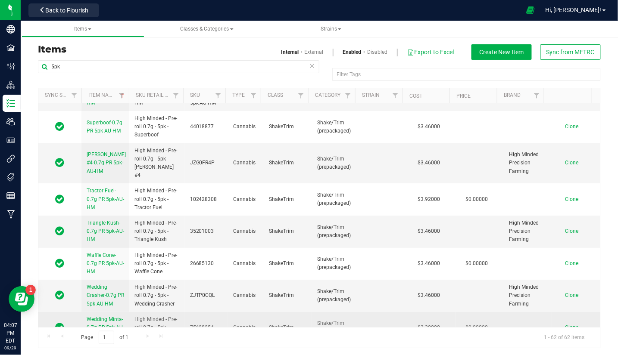
scroll to position [2, 0]
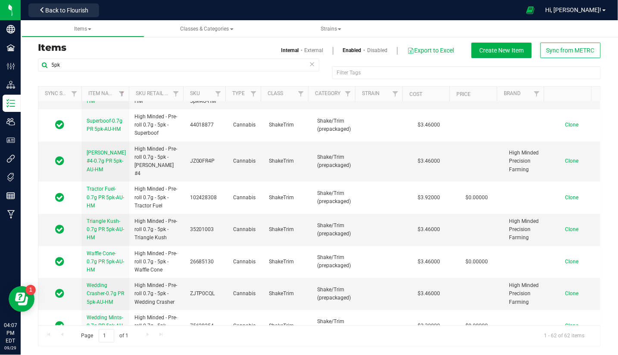
click at [85, 342] on td "Zupa-0.7g PR 5pk-AU-HM" at bounding box center [105, 353] width 48 height 23
click at [89, 347] on span "Zupa-0.7g PR 5pk-AU-HM" at bounding box center [102, 354] width 31 height 14
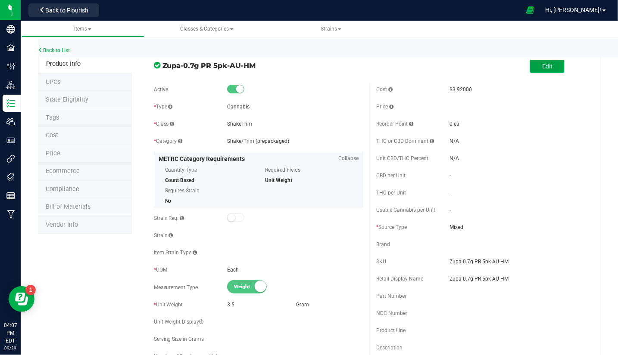
click at [542, 66] on span "Edit" at bounding box center [547, 66] width 10 height 7
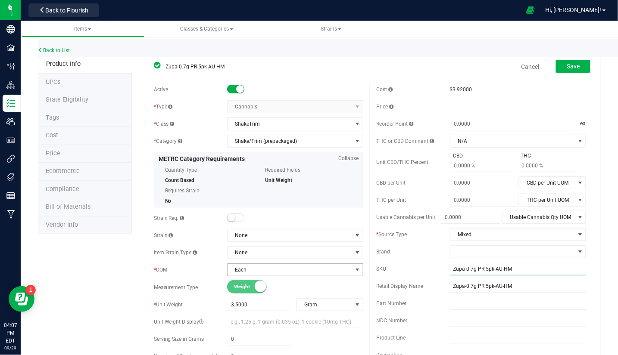
drag, startPoint x: 507, startPoint y: 268, endPoint x: 350, endPoint y: 272, distance: 157.7
click at [350, 272] on div "Active * Type Cannabis Select type Cannabis Non-Inventory Raw Materials Supplie…" at bounding box center [369, 268] width 445 height 370
paste input "35900455"
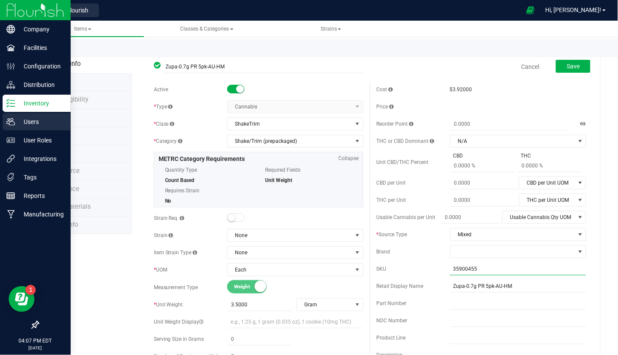
type input "35900455"
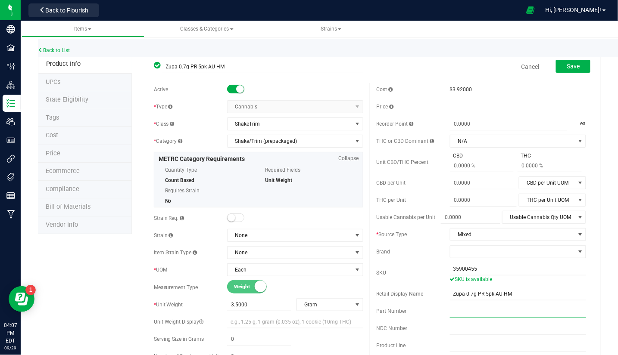
click at [506, 309] on input "text" at bounding box center [518, 311] width 136 height 13
drag, startPoint x: 517, startPoint y: 292, endPoint x: 352, endPoint y: 280, distance: 165.0
click at [362, 280] on div "Active * Type Cannabis Select type Cannabis Non-Inventory Raw Materials Supplie…" at bounding box center [369, 268] width 445 height 370
paste input "High Minded - Pre-roll 0.7g - 5pk - Zupa"
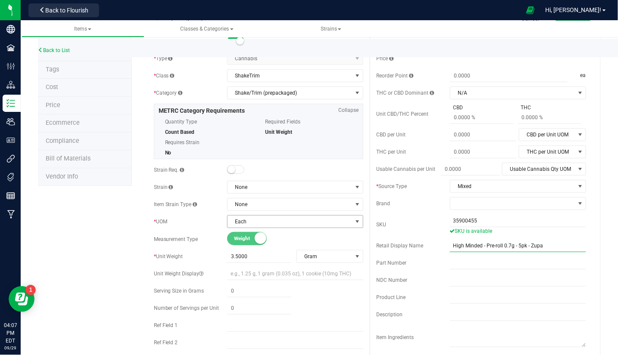
scroll to position [115, 0]
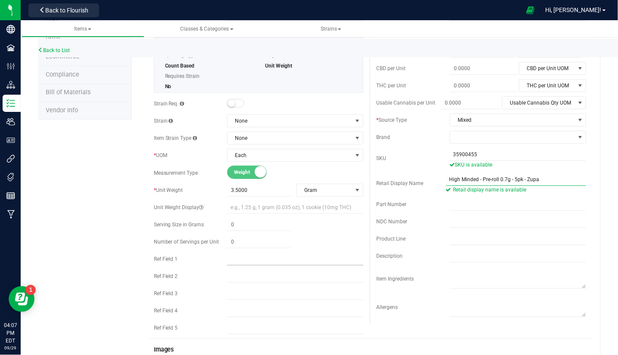
type input "High Minded - Pre-roll 0.7g - 5pk - Zupa"
click at [245, 261] on input "text" at bounding box center [295, 259] width 136 height 13
drag, startPoint x: 472, startPoint y: 156, endPoint x: 300, endPoint y: 148, distance: 172.4
click at [306, 146] on div "Active * Type Cannabis Select type Cannabis Non-Inventory Raw Materials Supplie…" at bounding box center [369, 154] width 445 height 370
drag, startPoint x: 278, startPoint y: 257, endPoint x: 424, endPoint y: 266, distance: 145.8
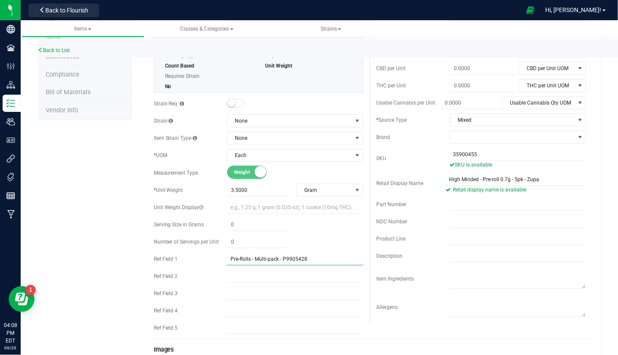
click at [424, 266] on div "Active * Type Cannabis Select type Cannabis Non-Inventory Raw Materials Supplie…" at bounding box center [369, 154] width 445 height 370
paste input "35900455"
drag, startPoint x: 274, startPoint y: 262, endPoint x: 141, endPoint y: 266, distance: 133.6
click at [143, 266] on div "Zupa-0.7g PR 5pk-AU-HM Cancel Save Active * Type Cannabis Select type Cannabis …" at bounding box center [366, 358] width 469 height 834
type input "Pre-Rolls - Multi-pack - 35900455"
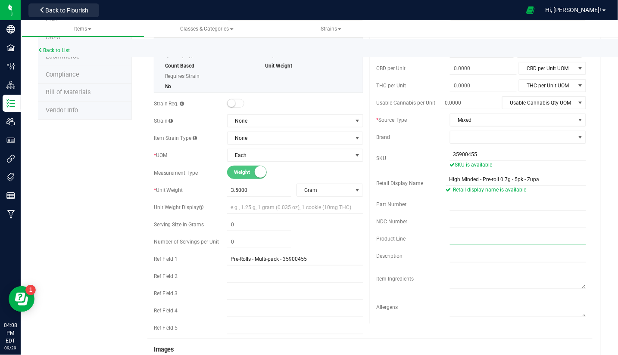
click at [451, 238] on input "text" at bounding box center [518, 239] width 136 height 13
paste input "Pre-Rolls - Multi-pac"
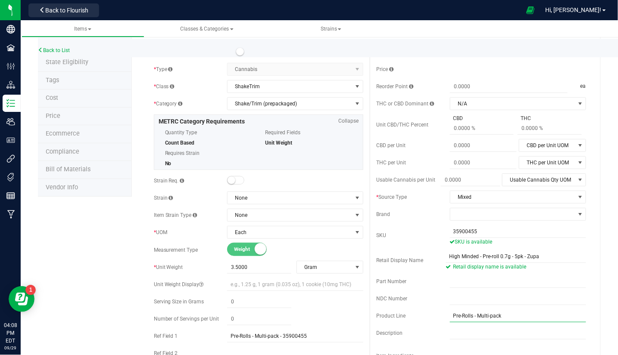
scroll to position [0, 0]
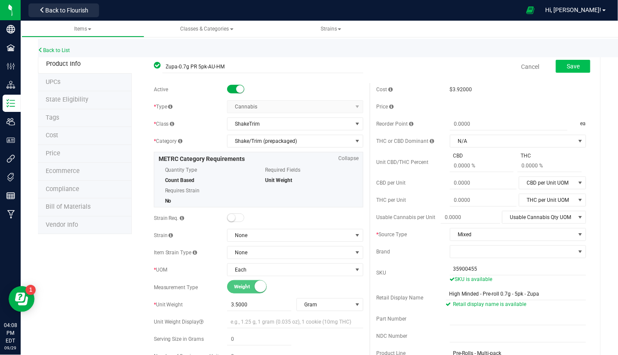
type input "Pre-Rolls - Multi-pack"
click at [575, 67] on button "Save" at bounding box center [573, 66] width 34 height 13
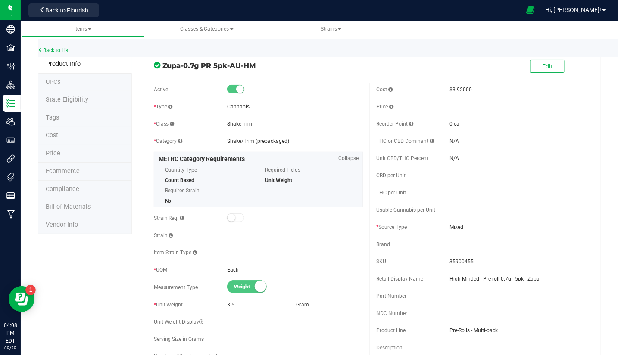
click at [66, 45] on div "Back to List" at bounding box center [347, 48] width 618 height 19
click at [65, 47] on link "Back to List" at bounding box center [54, 50] width 32 height 6
